Goal: Information Seeking & Learning: Learn about a topic

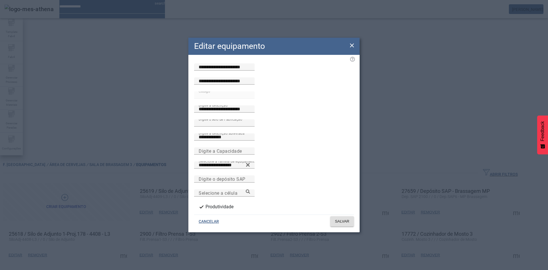
click at [351, 47] on icon at bounding box center [352, 45] width 4 height 4
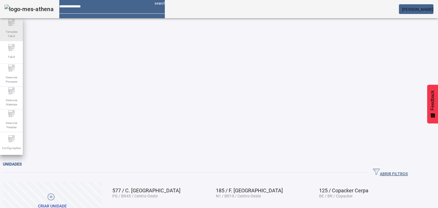
click at [20, 26] on div "Template Fabril" at bounding box center [11, 29] width 23 height 23
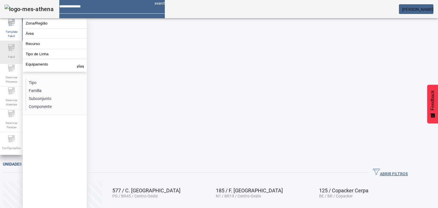
click at [14, 47] on icon at bounding box center [12, 47] width 4 height 0
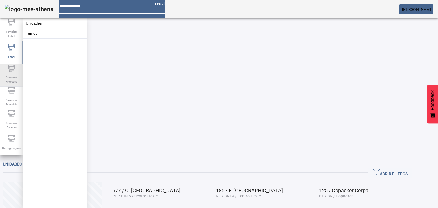
click at [12, 72] on icon at bounding box center [11, 68] width 7 height 7
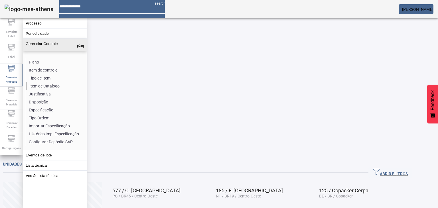
click at [44, 87] on li "Item de Catálogo" at bounding box center [56, 86] width 60 height 8
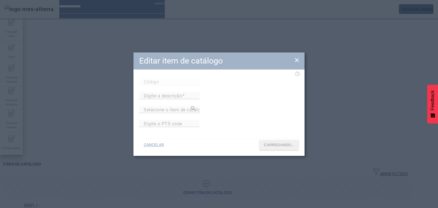
type input "****"
type input "*"
type input "**********"
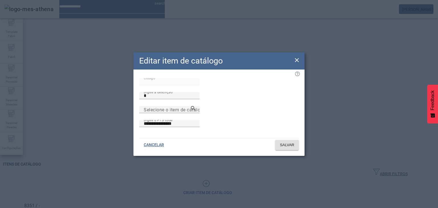
click at [299, 57] on icon at bounding box center [297, 60] width 7 height 7
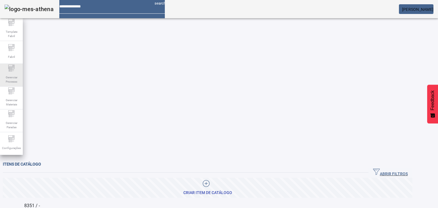
click at [10, 76] on span "Gerenciar Processo" at bounding box center [11, 80] width 17 height 12
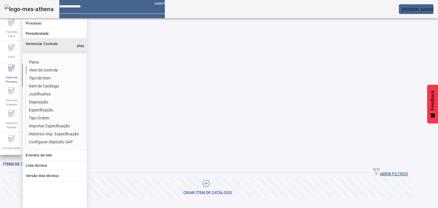
click at [50, 69] on li "Item de controle" at bounding box center [56, 70] width 60 height 8
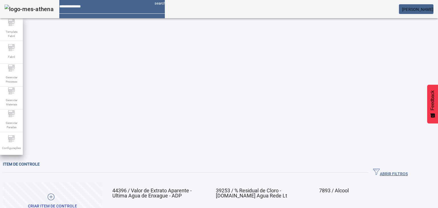
click at [207, 205] on span at bounding box center [200, 212] width 14 height 14
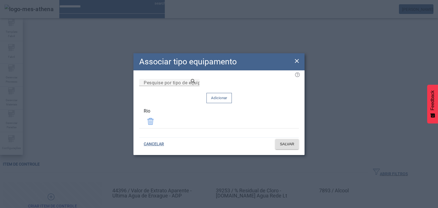
click at [294, 64] on icon at bounding box center [297, 61] width 7 height 7
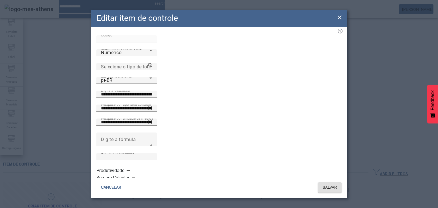
click at [340, 21] on icon at bounding box center [339, 17] width 7 height 7
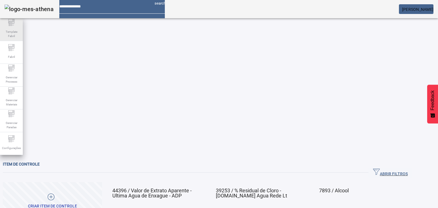
click at [11, 26] on icon at bounding box center [11, 26] width 2 height 0
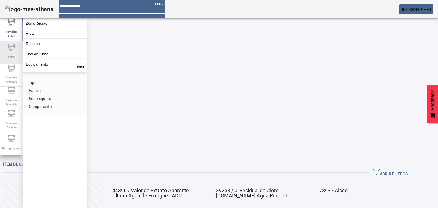
click at [13, 47] on icon at bounding box center [12, 47] width 4 height 0
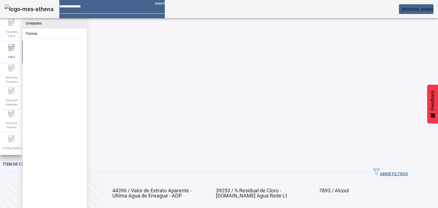
click at [37, 24] on button "Unidades" at bounding box center [55, 23] width 64 height 10
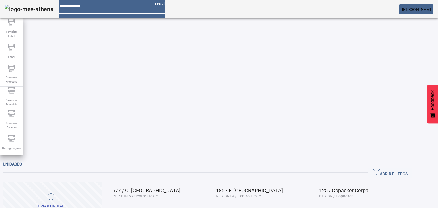
click at [401, 169] on span "ABRIR FILTROS" at bounding box center [390, 173] width 35 height 9
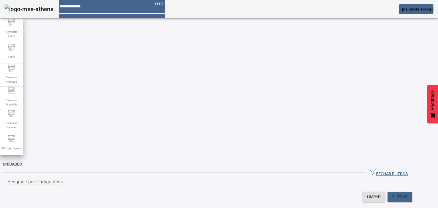
click at [59, 178] on div "Pesquise por Código descrição ou sigla" at bounding box center [32, 181] width 51 height 7
type input "*********"
drag, startPoint x: 91, startPoint y: 52, endPoint x: 31, endPoint y: 54, distance: 60.8
click at [31, 178] on input "*********" at bounding box center [32, 181] width 51 height 7
type input "*******"
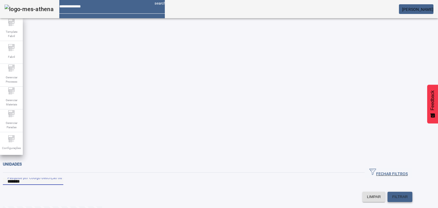
click at [408, 194] on span "FILTRAR" at bounding box center [400, 197] width 16 height 6
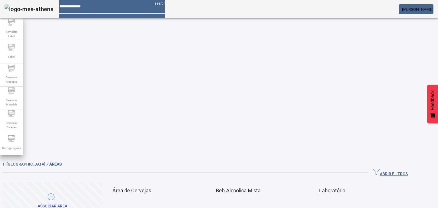
click at [207, 205] on span at bounding box center [200, 212] width 14 height 14
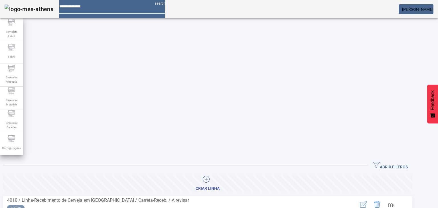
click at [408, 162] on span "ABRIR FILTROS" at bounding box center [390, 166] width 35 height 9
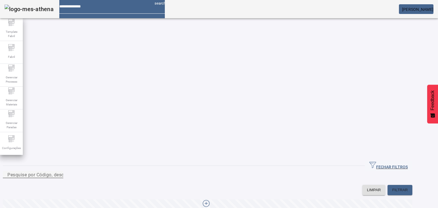
click at [90, 172] on mat-label "Pesquise por Código, descrição, descrição abreviada ou descrição SAP" at bounding box center [82, 174] width 151 height 5
click at [59, 171] on input "Pesquise por Código, descrição, descrição abreviada ou descrição SAP" at bounding box center [32, 174] width 51 height 7
type input "*********"
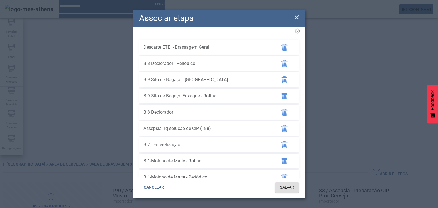
click at [295, 17] on icon at bounding box center [297, 17] width 7 height 7
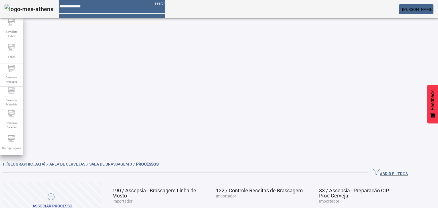
click at [207, 205] on span at bounding box center [200, 212] width 14 height 14
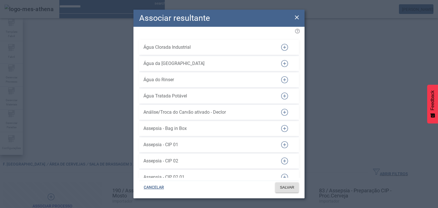
click at [297, 17] on icon at bounding box center [297, 17] width 7 height 7
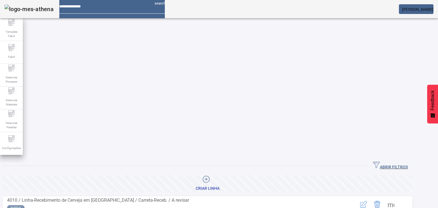
click at [398, 198] on span at bounding box center [391, 205] width 14 height 14
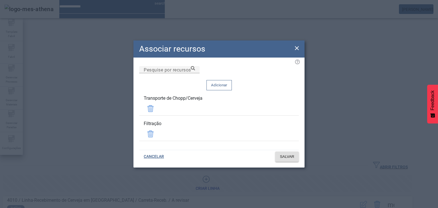
click at [294, 52] on icon at bounding box center [297, 48] width 7 height 7
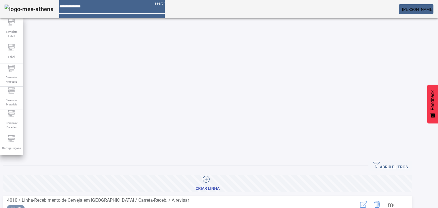
click at [398, 198] on span at bounding box center [391, 205] width 14 height 14
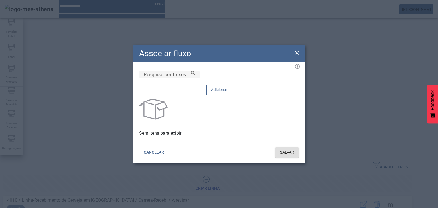
click at [296, 56] on icon at bounding box center [297, 52] width 7 height 7
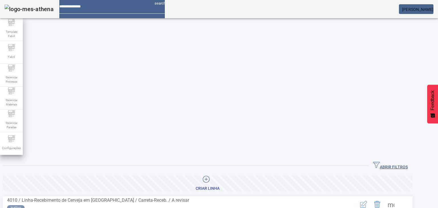
click at [395, 162] on span "ABRIR FILTROS" at bounding box center [390, 166] width 35 height 9
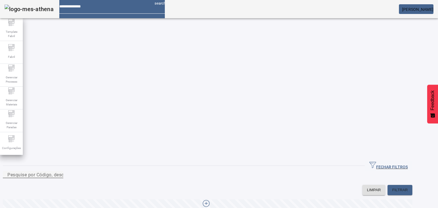
click at [146, 172] on mat-label "Pesquise por Código, descrição, descrição abreviada ou descrição SAP" at bounding box center [82, 174] width 151 height 5
click at [59, 171] on input "Pesquise por Código, descrição, descrição abreviada ou descrição SAP" at bounding box center [32, 174] width 51 height 7
type input "*********"
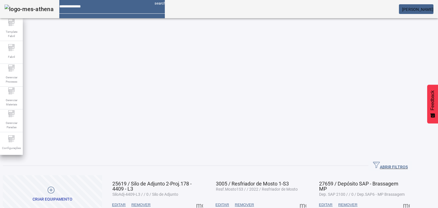
click at [207, 198] on span at bounding box center [200, 205] width 14 height 14
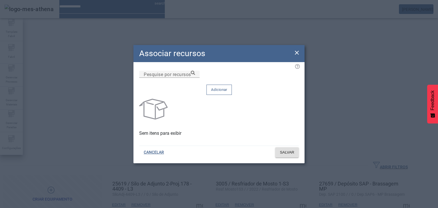
click at [295, 56] on icon at bounding box center [297, 52] width 7 height 7
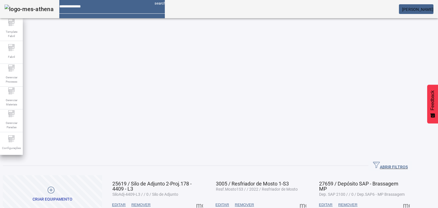
click at [207, 198] on span at bounding box center [200, 205] width 14 height 14
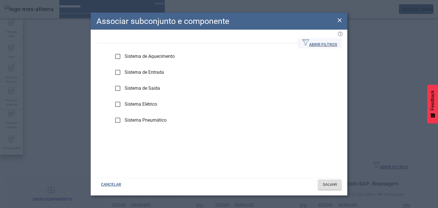
click at [96, 49] on span at bounding box center [96, 49] width 0 height 0
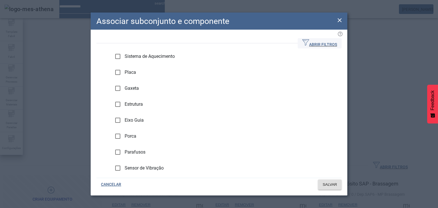
click at [96, 49] on span at bounding box center [96, 49] width 0 height 0
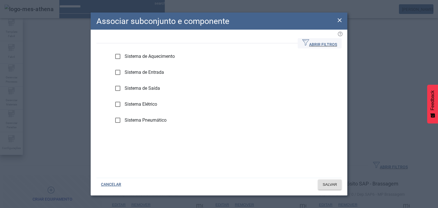
click at [338, 22] on icon at bounding box center [340, 20] width 4 height 4
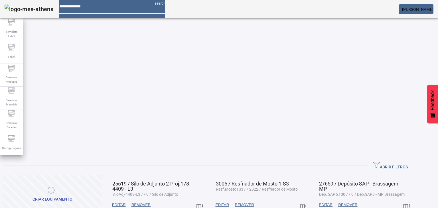
click at [207, 198] on span at bounding box center [200, 205] width 14 height 14
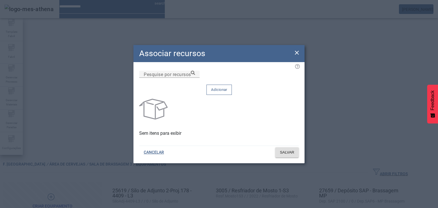
click at [299, 56] on icon at bounding box center [297, 52] width 7 height 7
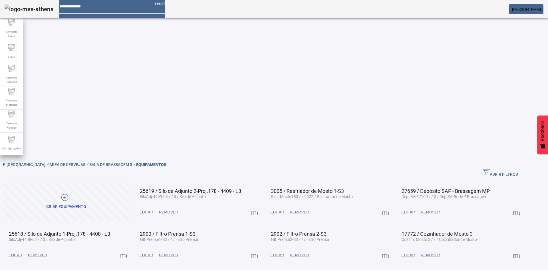
click at [438, 10] on span "[PERSON_NAME]" at bounding box center [527, 9] width 31 height 5
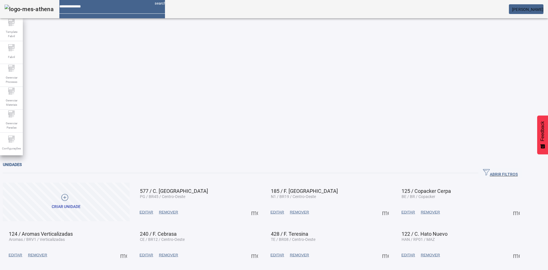
click at [387, 168] on div "ABRIR FILTROS" at bounding box center [262, 173] width 519 height 10
click at [499, 166] on span "button" at bounding box center [500, 173] width 44 height 14
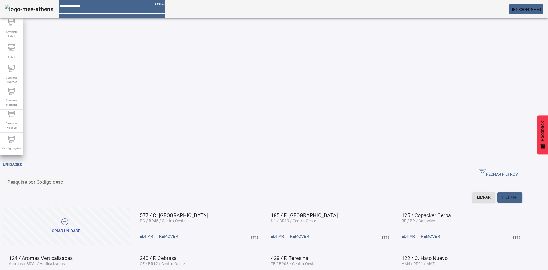
click at [92, 179] on mat-label "Pesquise por Código descrição ou sigla" at bounding box center [49, 181] width 84 height 5
click at [59, 178] on input "Pesquise por Código descrição ou sigla" at bounding box center [32, 181] width 51 height 7
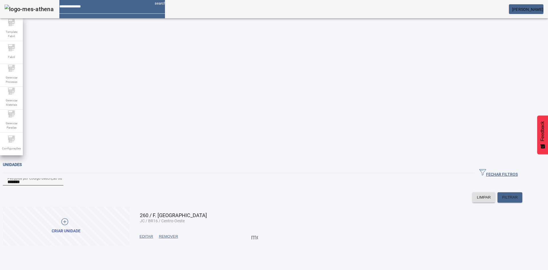
drag, startPoint x: 80, startPoint y: 55, endPoint x: 72, endPoint y: 53, distance: 7.8
click at [59, 178] on div "Pesquise por Código descrição ou sigla *******" at bounding box center [32, 181] width 51 height 7
drag, startPoint x: 56, startPoint y: 52, endPoint x: 12, endPoint y: 54, distance: 44.0
click at [12, 54] on div "Template Fabril Fabril Gerenciar Processo Gerenciar Materiais Gerenciar Paradas…" at bounding box center [274, 135] width 548 height 270
type input "*******"
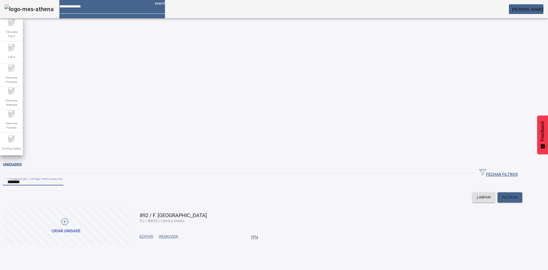
click at [524, 11] on span "[PERSON_NAME]" at bounding box center [527, 9] width 31 height 5
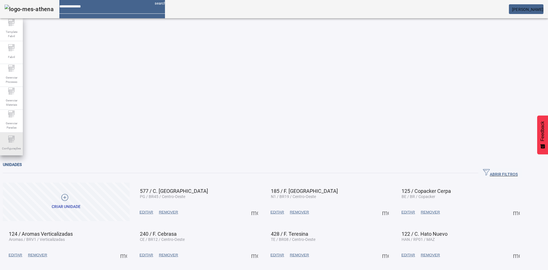
click at [13, 139] on icon at bounding box center [11, 139] width 6 height 2
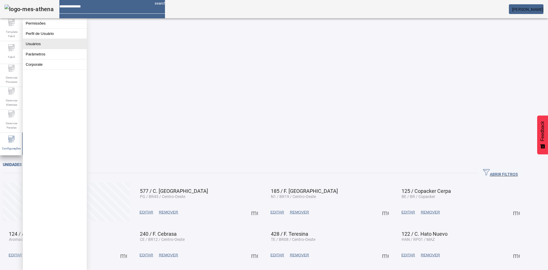
click at [48, 46] on button "Usuários" at bounding box center [55, 44] width 64 height 10
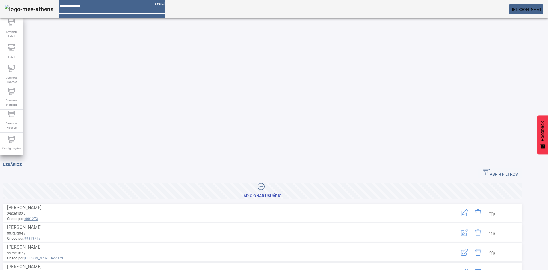
click at [490, 169] on icon "button" at bounding box center [486, 172] width 7 height 7
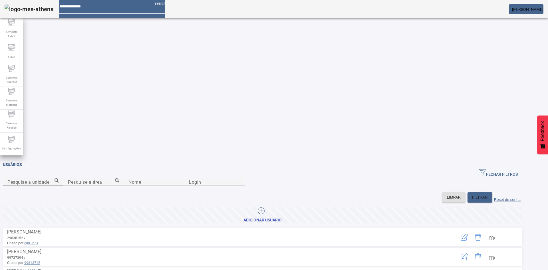
click at [42, 178] on input "Pesquise a unidade" at bounding box center [32, 181] width 51 height 7
click at [128, 178] on input "Nome" at bounding box center [153, 181] width 51 height 7
type input "*****"
click at [484, 194] on span "FILTRAR" at bounding box center [480, 197] width 16 height 6
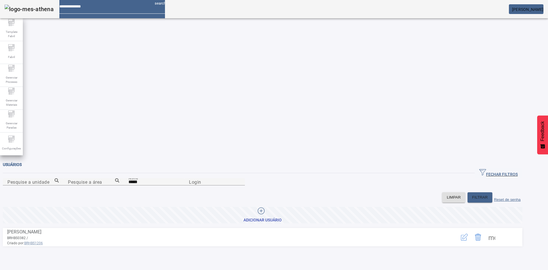
click at [468, 233] on icon "button" at bounding box center [464, 236] width 7 height 7
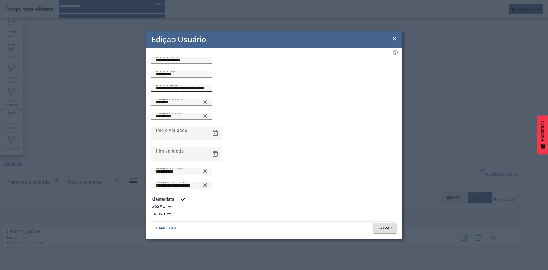
scroll to position [0, 0]
click at [394, 42] on icon at bounding box center [394, 38] width 7 height 7
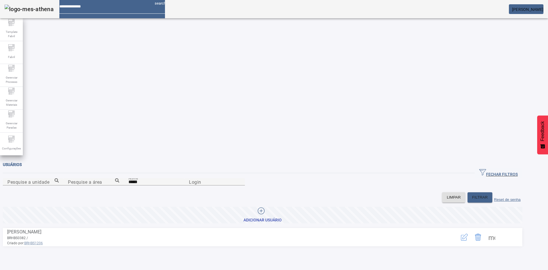
click at [526, 11] on span "[PERSON_NAME]" at bounding box center [527, 9] width 31 height 5
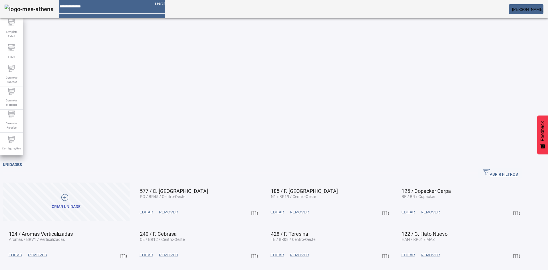
click at [525, 6] on mat-card "[PERSON_NAME]" at bounding box center [526, 9] width 35 height 10
click at [532, 9] on span "[PERSON_NAME]" at bounding box center [527, 9] width 31 height 5
